Goal: Task Accomplishment & Management: Manage account settings

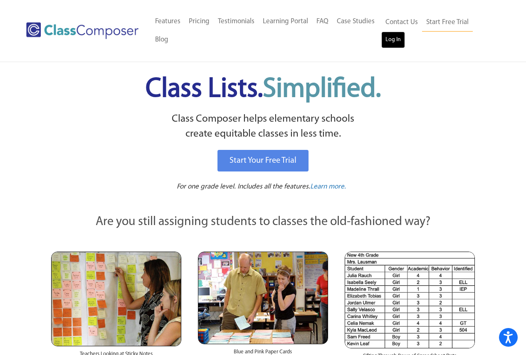
click at [398, 39] on link "Log In" at bounding box center [393, 40] width 24 height 17
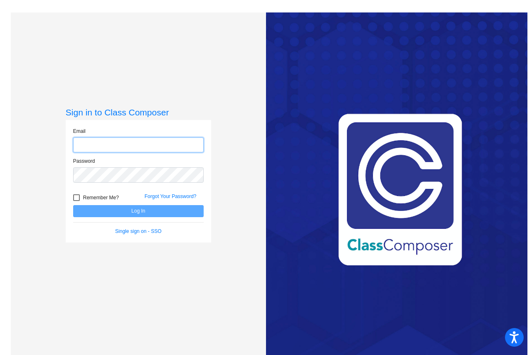
type input "[EMAIL_ADDRESS][DOMAIN_NAME]"
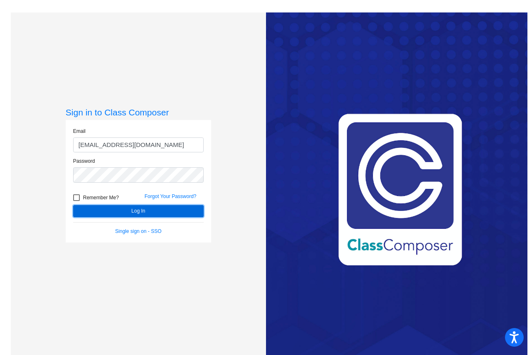
click at [163, 213] on button "Log In" at bounding box center [138, 211] width 131 height 12
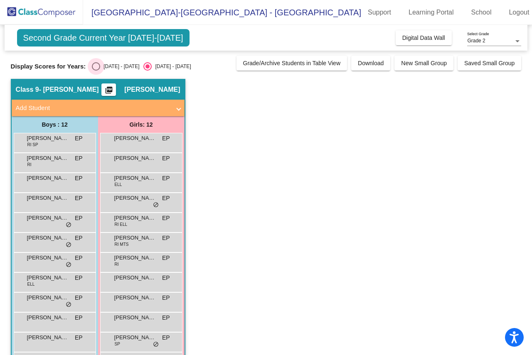
click at [98, 68] on div "Select an option" at bounding box center [96, 66] width 8 height 8
click at [96, 71] on input "2024 - 2025" at bounding box center [96, 71] width 0 height 0
radio input "true"
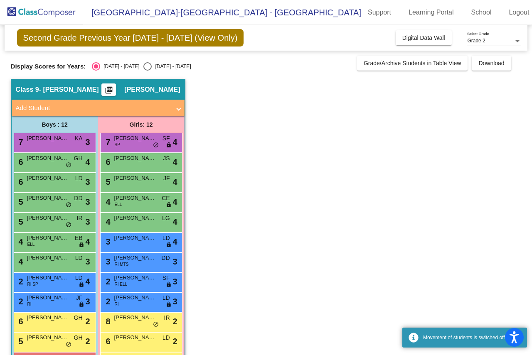
scroll to position [30, 0]
